Goal: Task Accomplishment & Management: Use online tool/utility

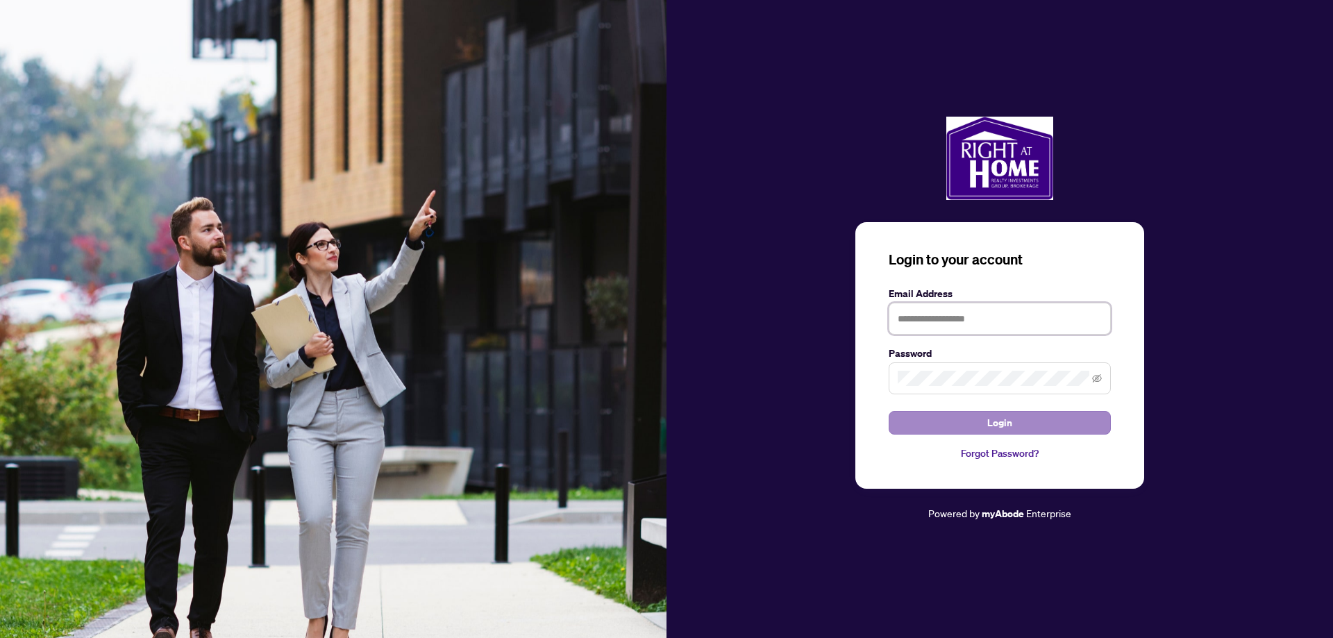
type input "**********"
click at [952, 426] on button "Login" at bounding box center [1000, 423] width 222 height 24
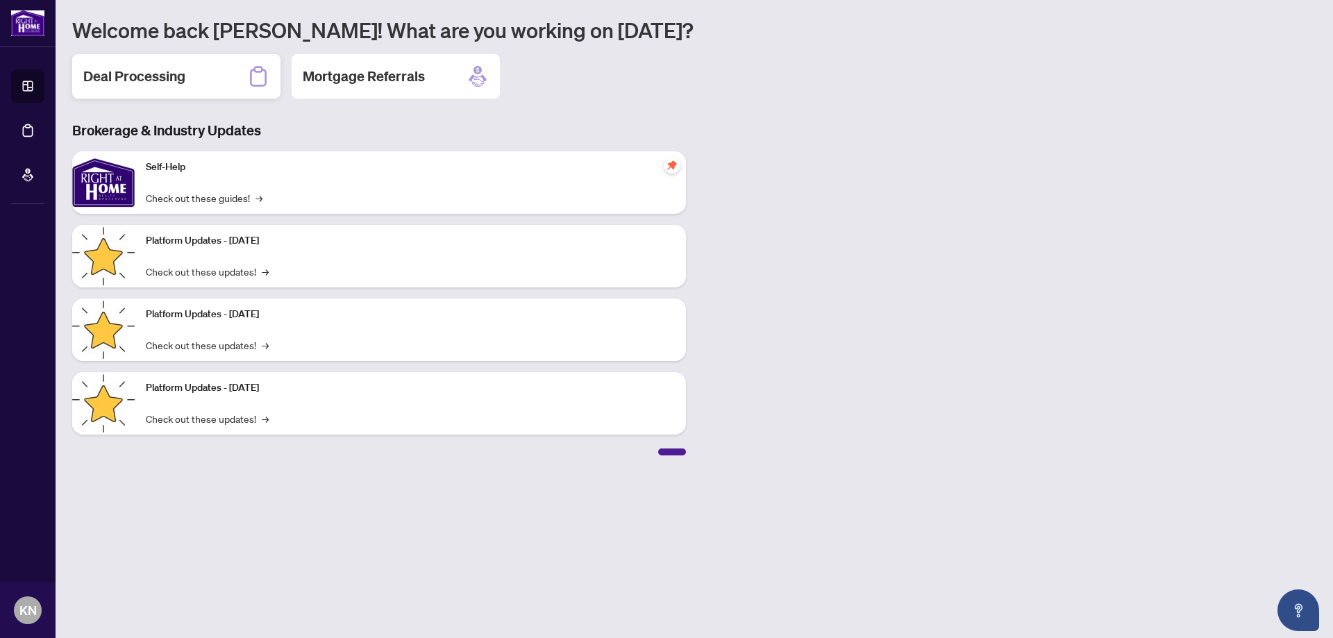
click at [129, 74] on h2 "Deal Processing" at bounding box center [134, 76] width 102 height 19
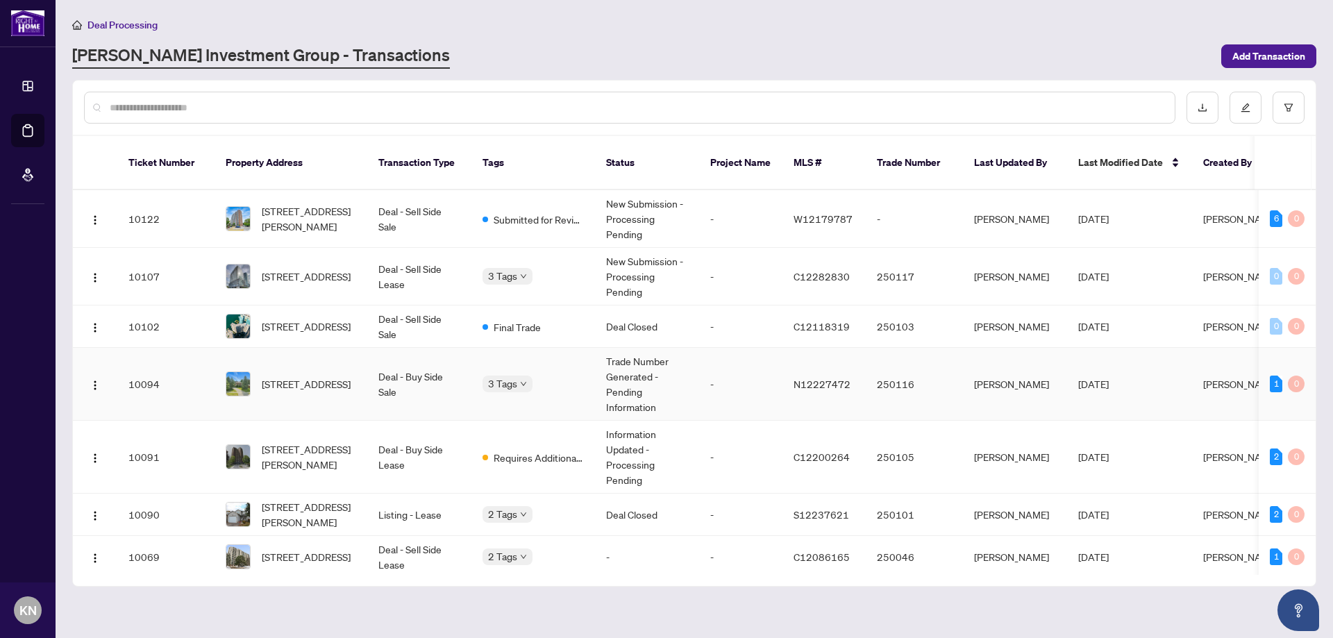
click at [1263, 372] on td "1 0" at bounding box center [1287, 384] width 57 height 73
click at [1277, 376] on div "1" at bounding box center [1276, 384] width 12 height 17
click at [1272, 376] on div "1" at bounding box center [1276, 384] width 12 height 17
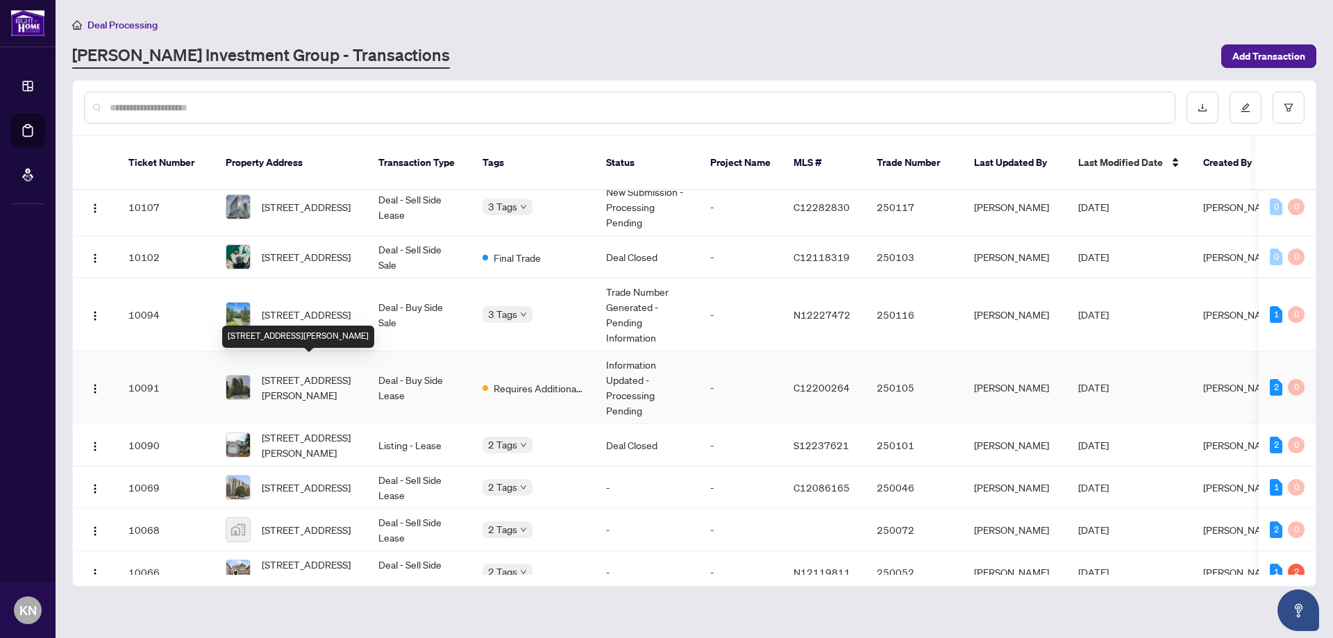
click at [301, 378] on span "[STREET_ADDRESS][PERSON_NAME]" at bounding box center [309, 387] width 94 height 31
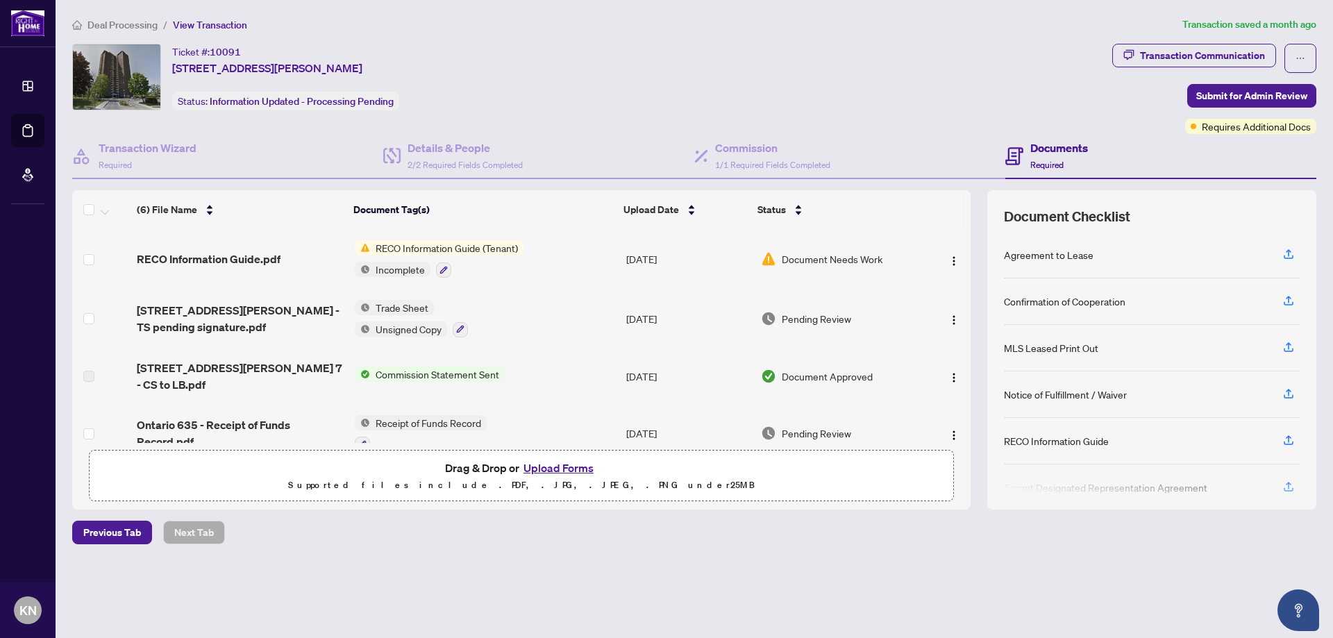
click at [821, 259] on span "Document Needs Work" at bounding box center [832, 258] width 101 height 15
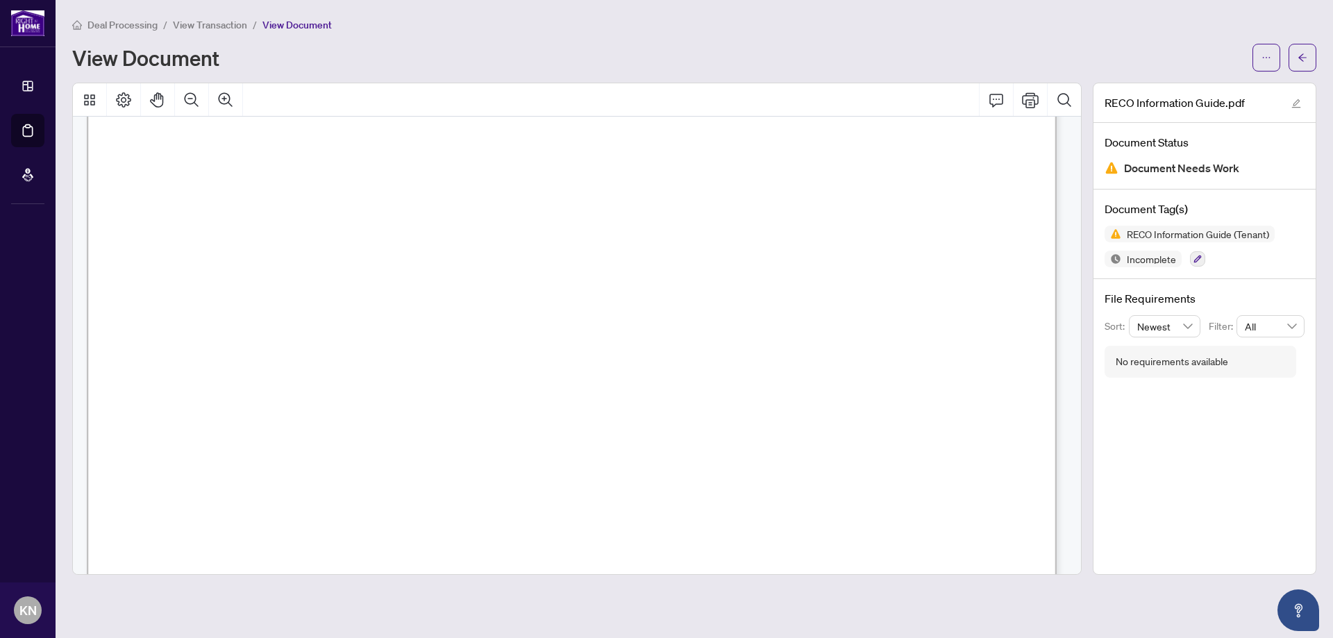
scroll to position [10413, 0]
click at [1297, 60] on button "button" at bounding box center [1302, 58] width 28 height 28
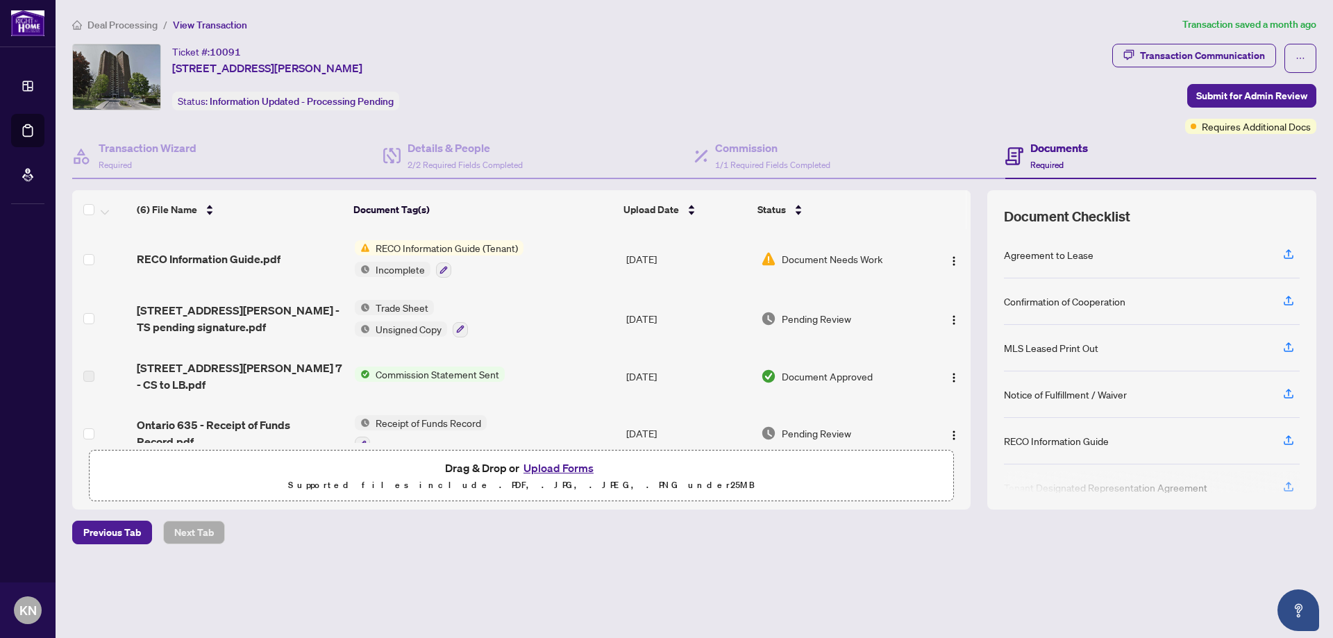
click at [910, 58] on div "Ticket #: [STREET_ADDRESS][PERSON_NAME] Status: Information Updated - Processin…" at bounding box center [589, 77] width 1034 height 67
click at [127, 530] on span "Previous Tab" at bounding box center [112, 532] width 58 height 22
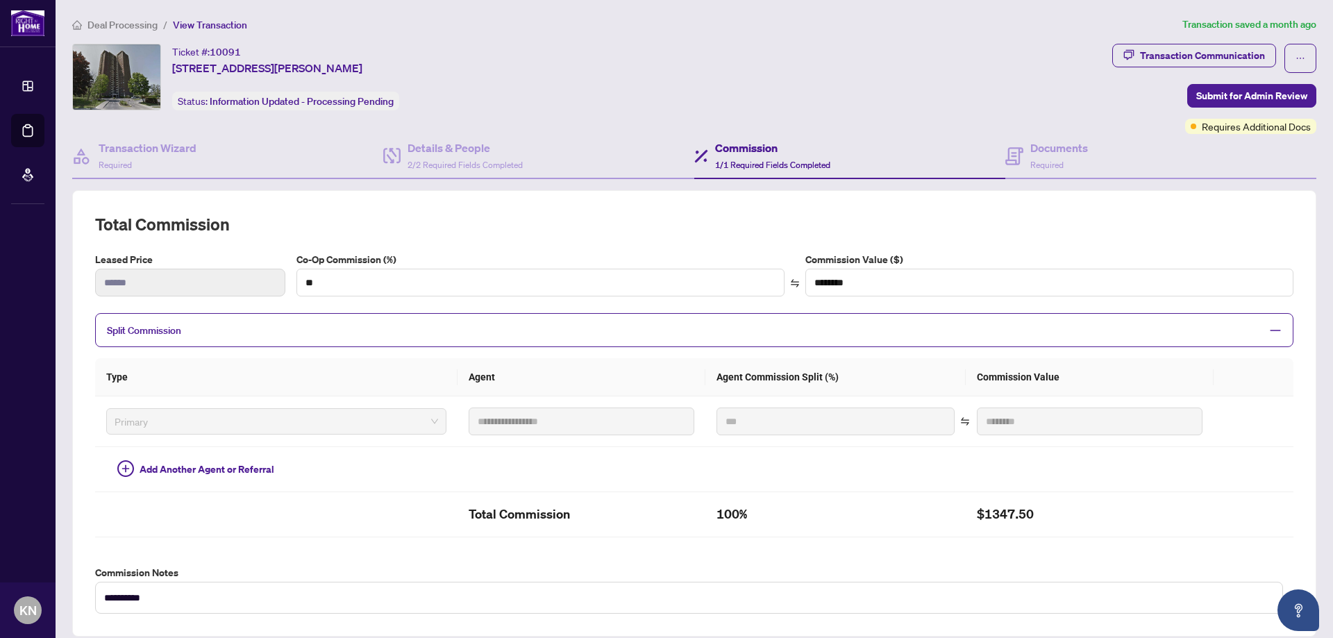
click at [128, 25] on span "Deal Processing" at bounding box center [122, 25] width 70 height 12
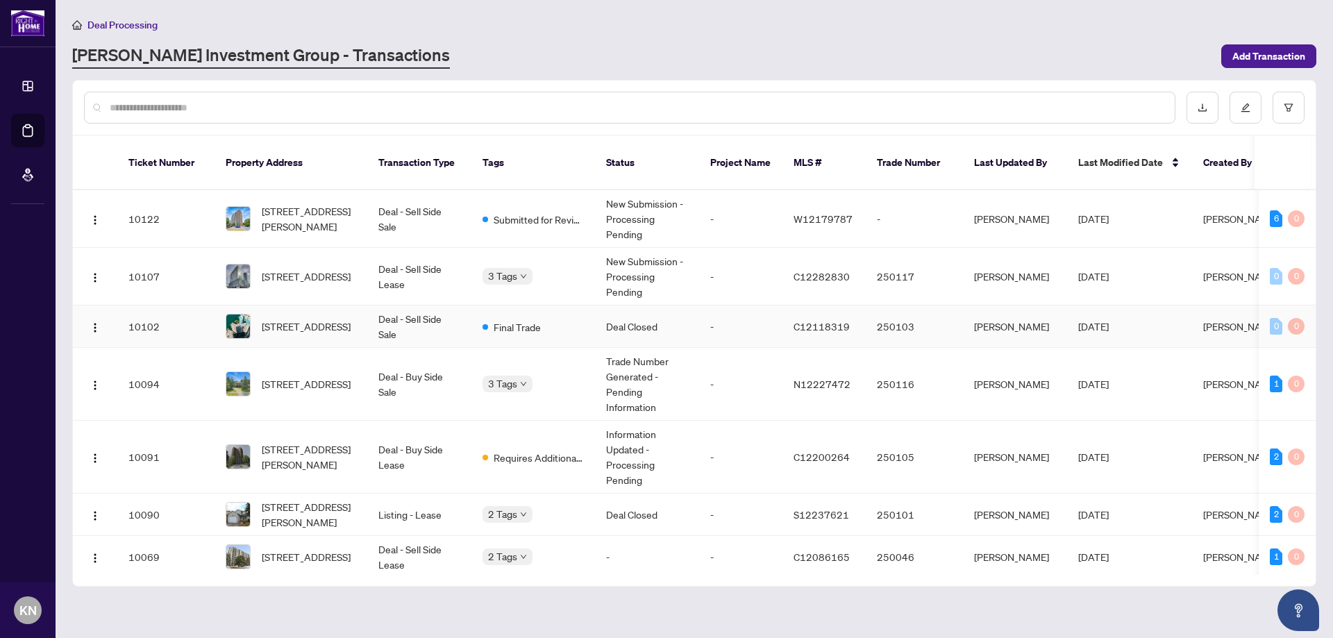
click at [381, 316] on td "Deal - Sell Side Sale" at bounding box center [419, 326] width 104 height 42
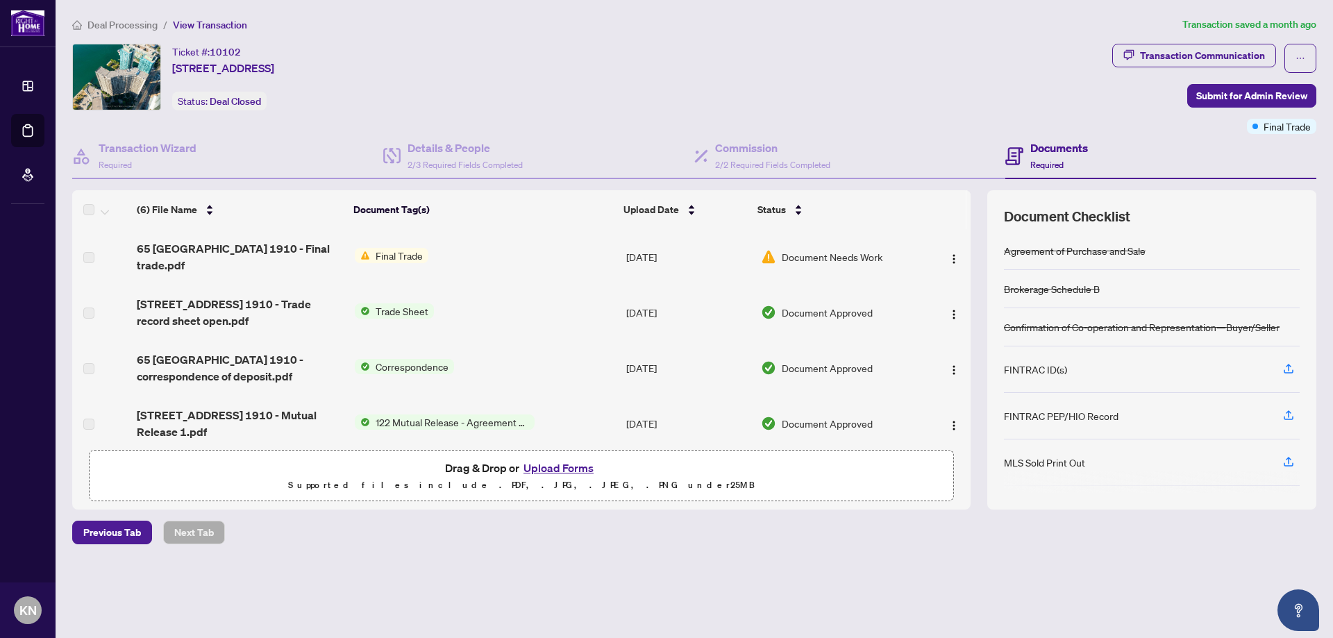
click at [391, 258] on span "Final Trade" at bounding box center [399, 255] width 58 height 15
click at [212, 251] on span "65 [GEOGRAPHIC_DATA] 1910 - Final trade.pdf" at bounding box center [240, 256] width 206 height 33
click at [230, 260] on span "65 [GEOGRAPHIC_DATA] 1910 - Final trade.pdf" at bounding box center [240, 256] width 206 height 33
click at [436, 256] on td "Final Trade" at bounding box center [484, 257] width 271 height 56
click at [414, 256] on span "Final Trade" at bounding box center [399, 255] width 58 height 15
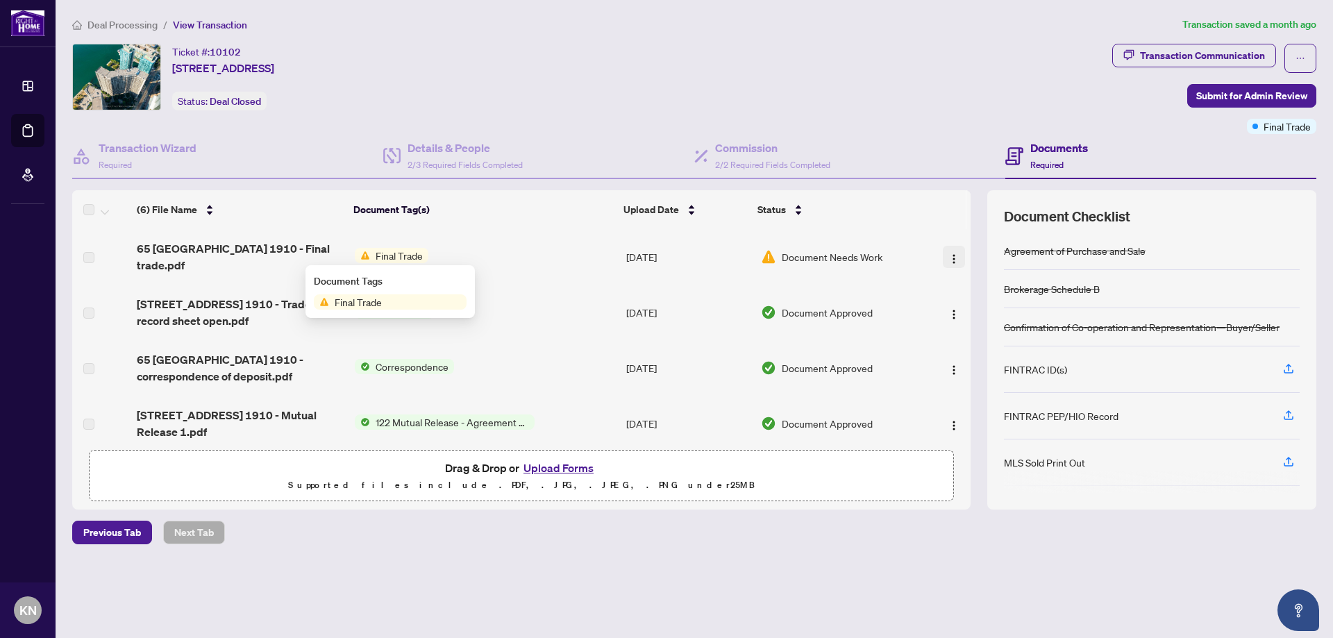
click at [943, 258] on button "button" at bounding box center [954, 257] width 22 height 22
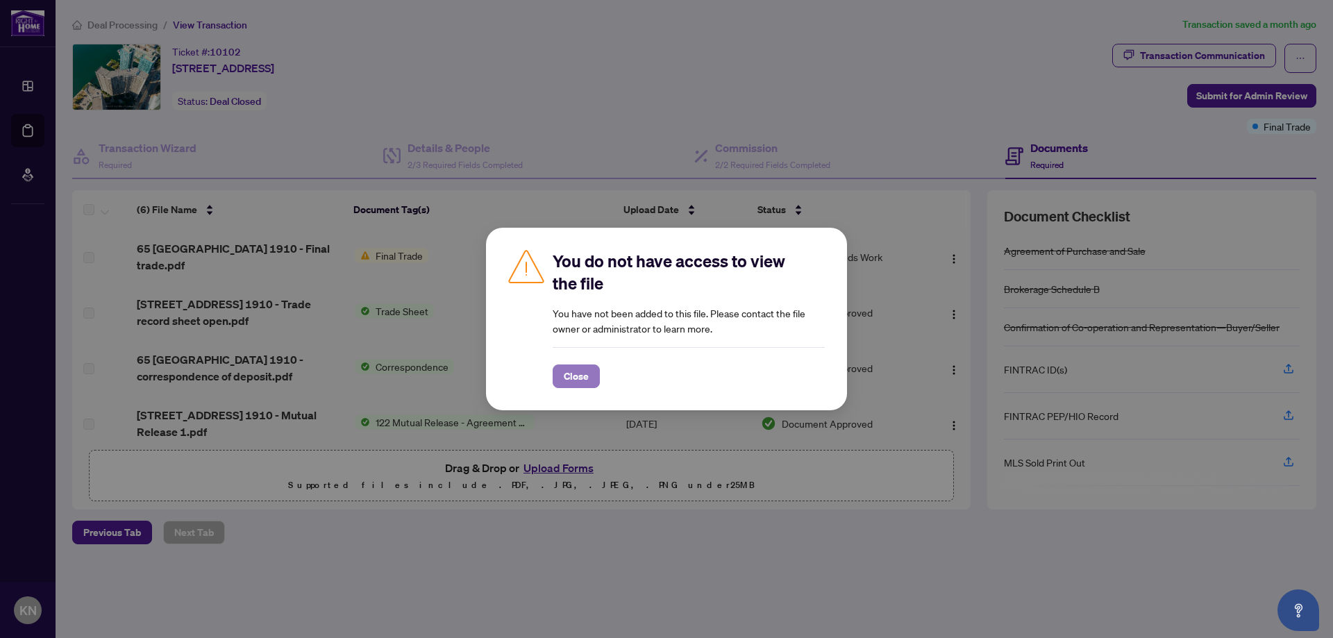
click at [580, 376] on span "Close" at bounding box center [576, 376] width 25 height 22
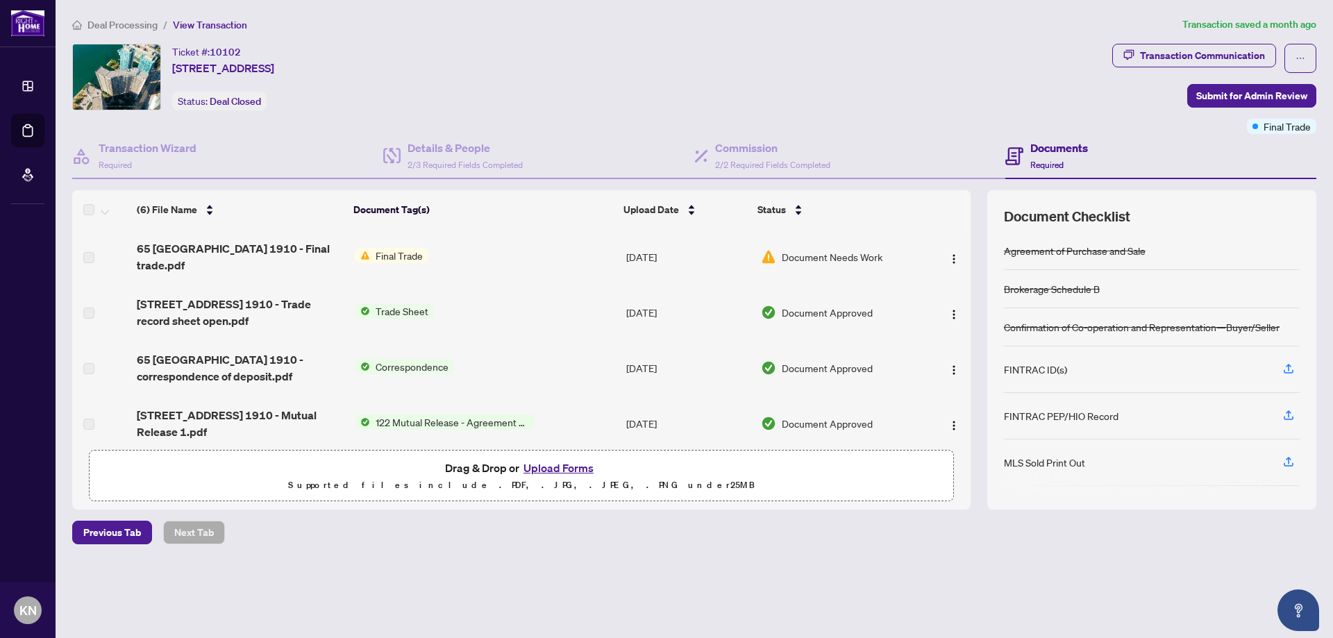
click at [374, 258] on span "Final Trade" at bounding box center [399, 255] width 58 height 15
click at [253, 253] on span "65 [GEOGRAPHIC_DATA] 1910 - Final trade.pdf" at bounding box center [240, 256] width 206 height 33
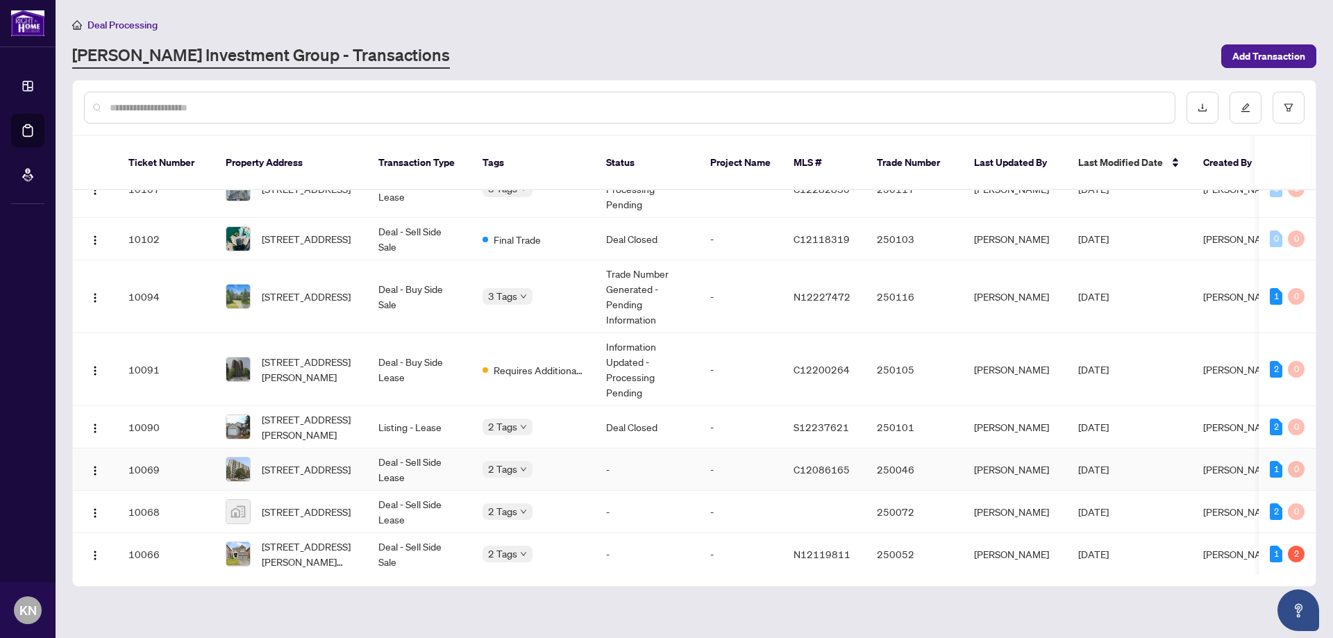
scroll to position [208, 0]
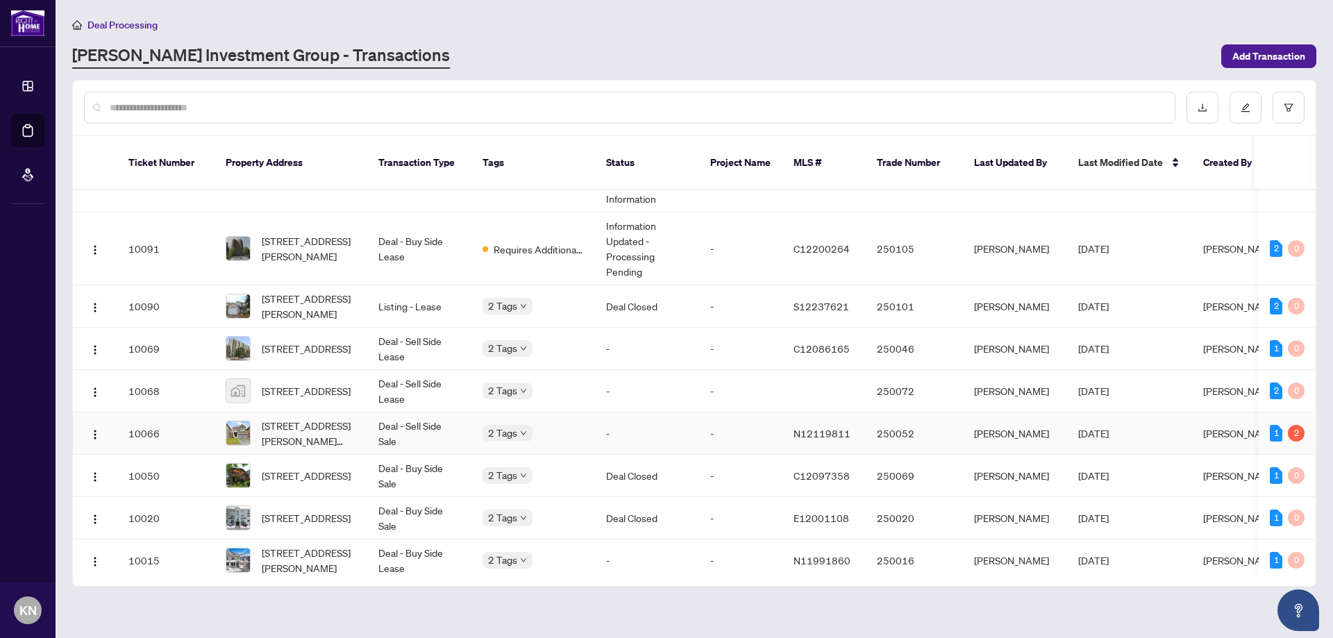
click at [344, 426] on span "[STREET_ADDRESS][PERSON_NAME][PERSON_NAME]" at bounding box center [309, 433] width 94 height 31
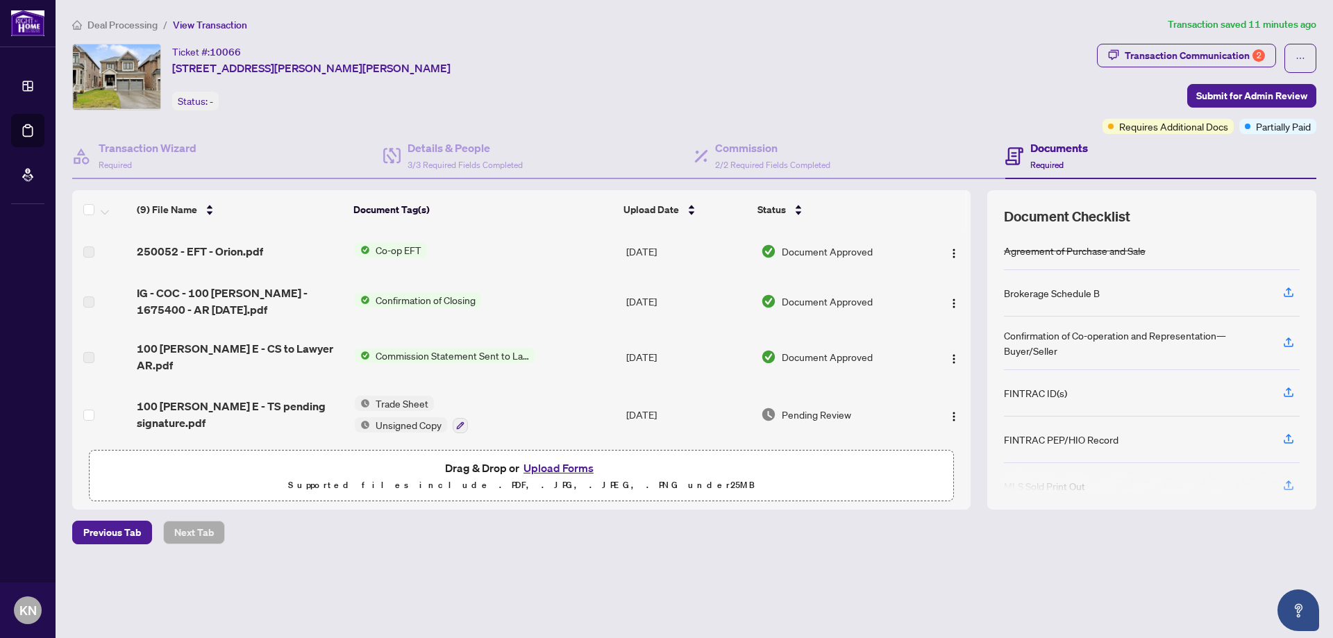
scroll to position [69, 0]
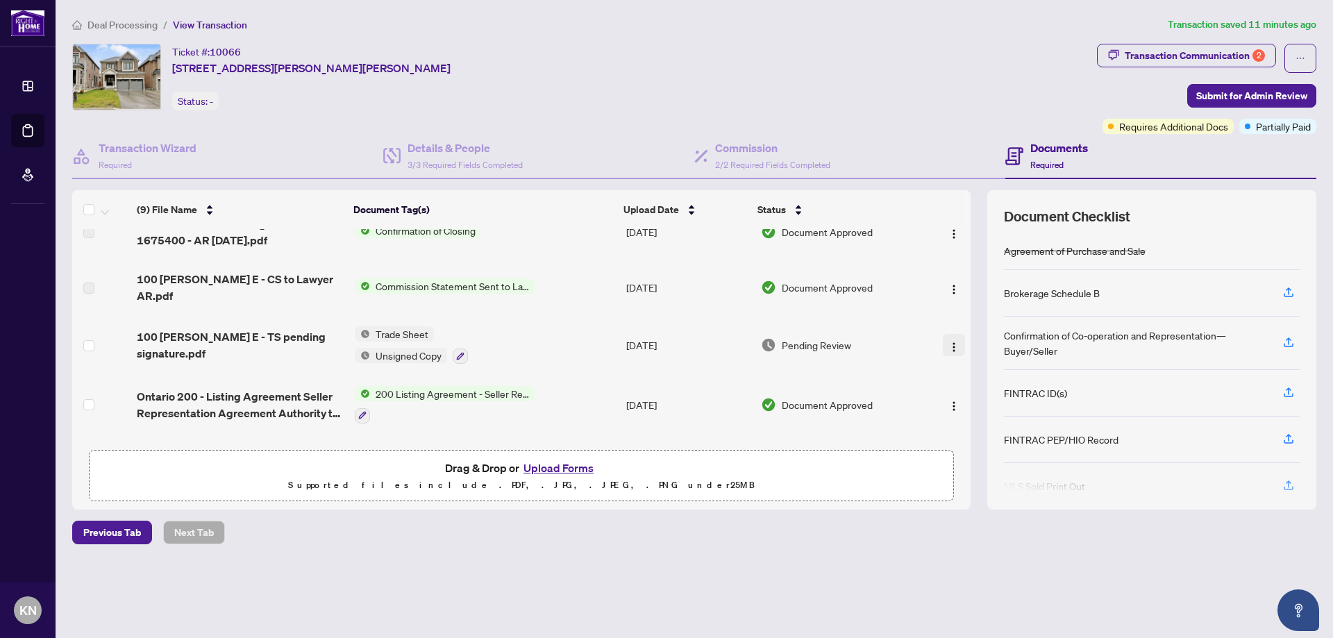
click at [948, 345] on img "button" at bounding box center [953, 347] width 11 height 11
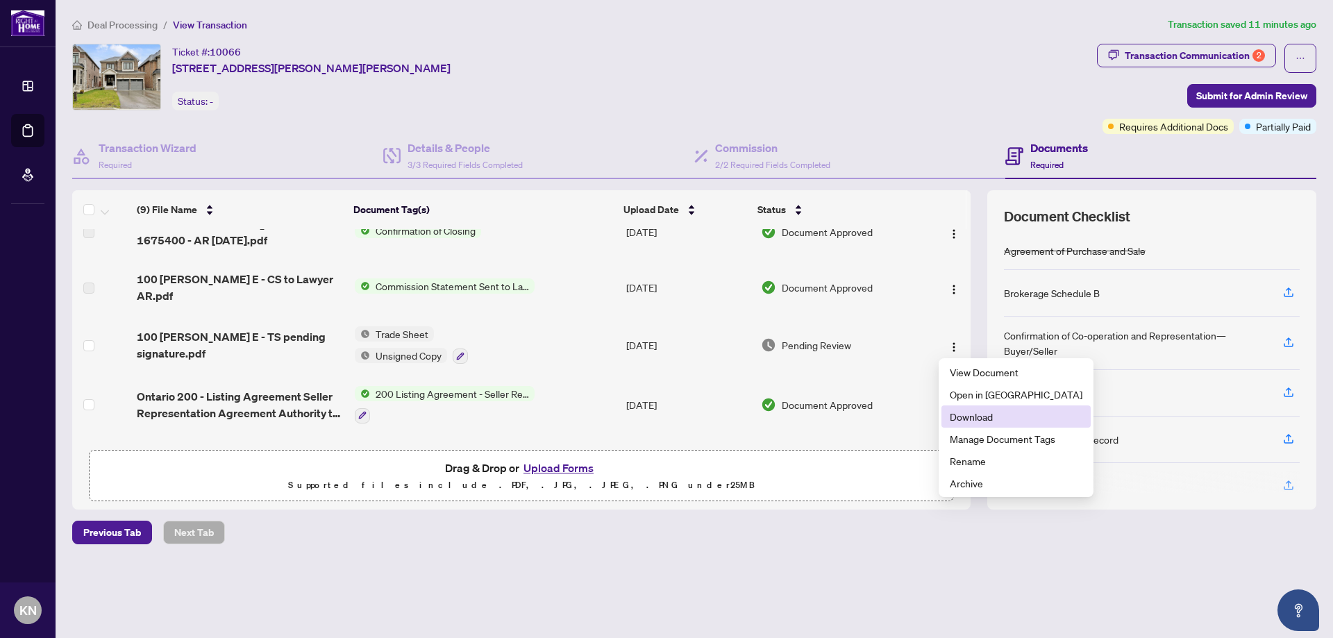
click at [971, 413] on span "Download" at bounding box center [1016, 416] width 133 height 15
